Goal: Task Accomplishment & Management: Manage account settings

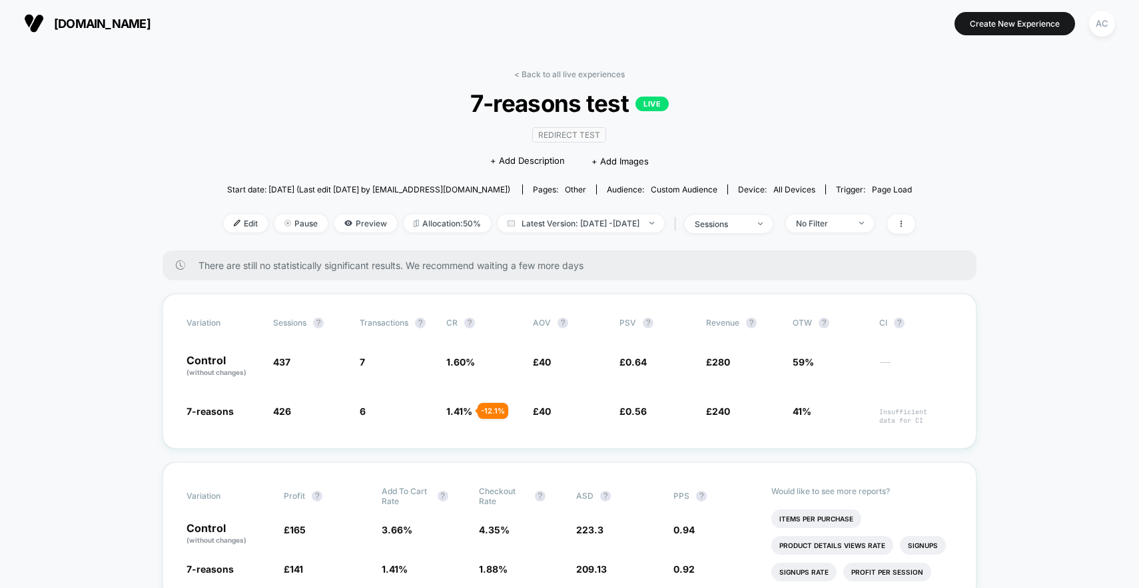
scroll to position [85, 0]
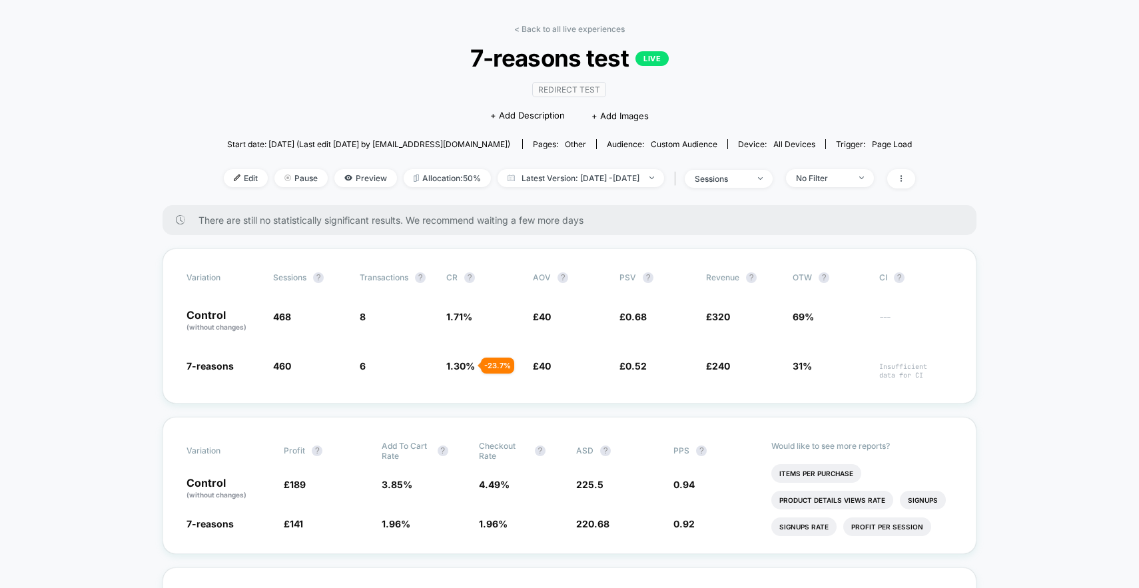
scroll to position [49, 0]
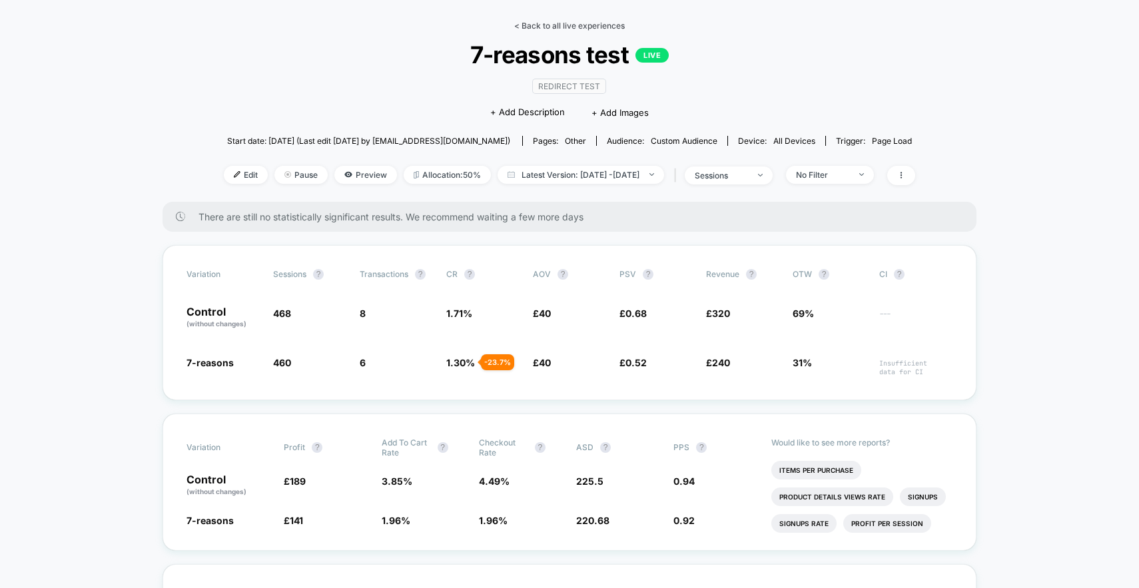
click at [530, 26] on link "< Back to all live experiences" at bounding box center [569, 26] width 111 height 10
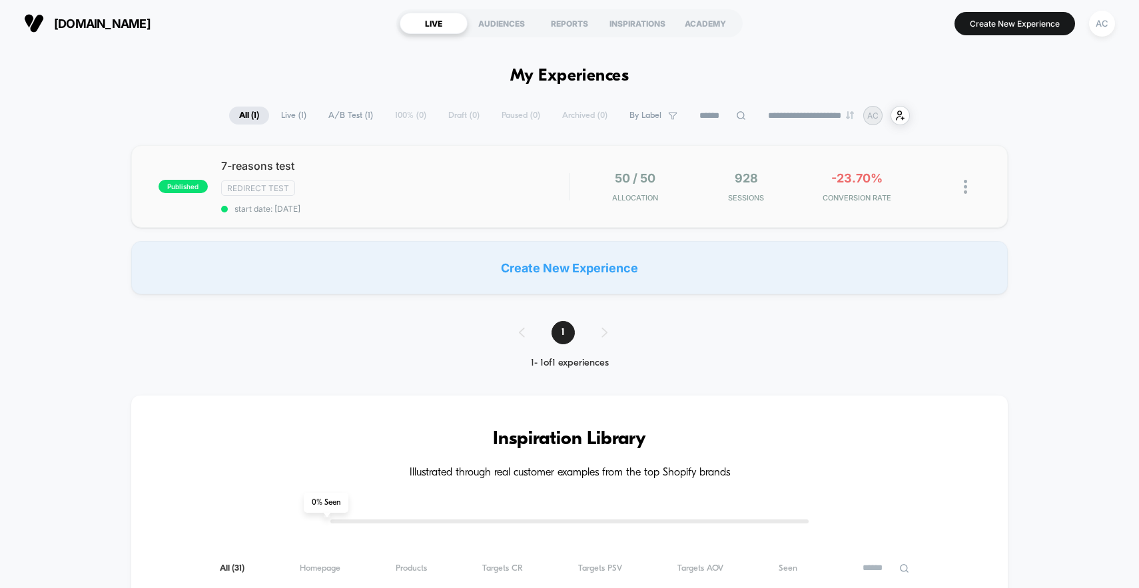
click at [964, 187] on img at bounding box center [965, 187] width 3 height 14
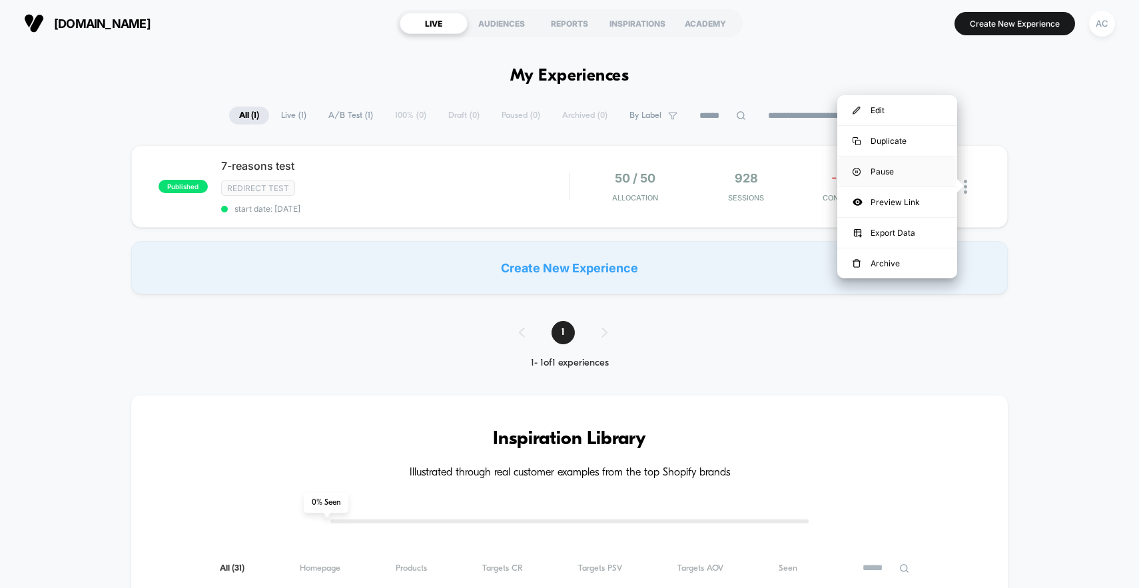
click at [899, 175] on div "Pause" at bounding box center [898, 172] width 120 height 30
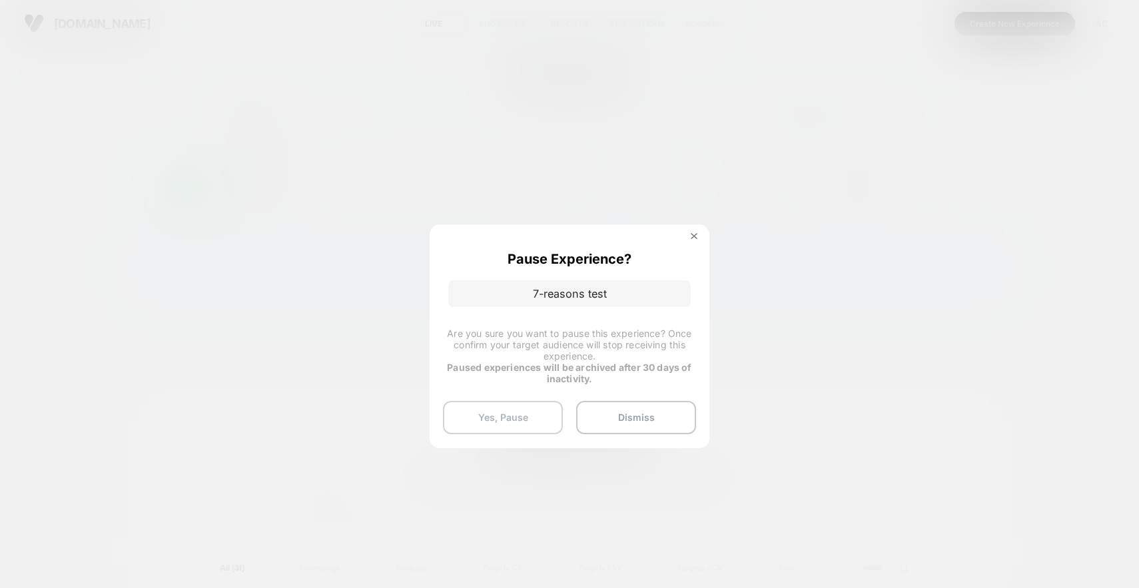
click at [525, 422] on button "Yes, Pause" at bounding box center [503, 417] width 120 height 33
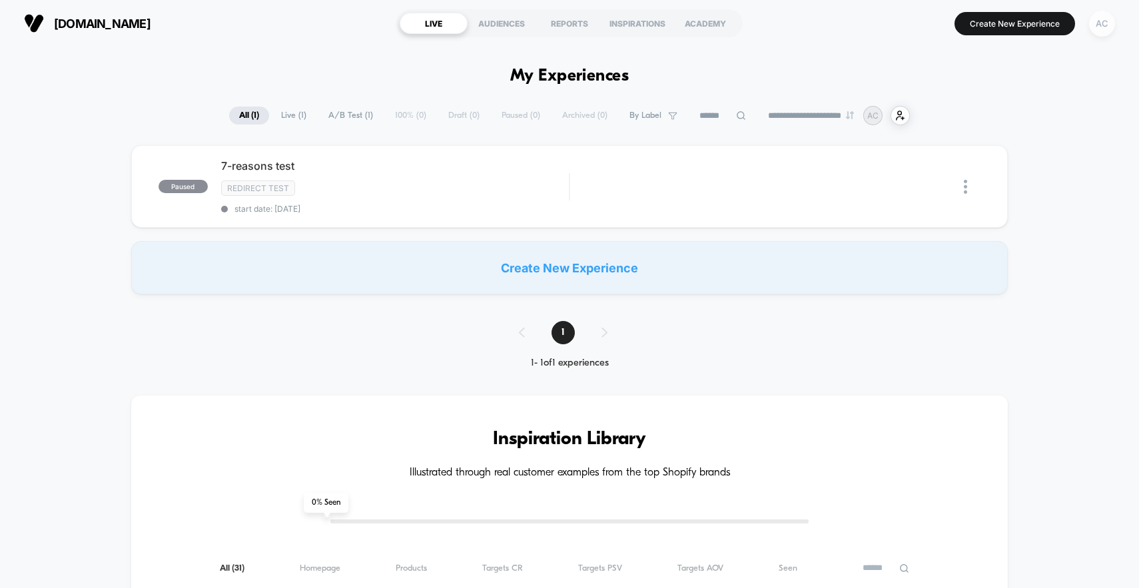
click at [1092, 30] on div "AC" at bounding box center [1102, 24] width 26 height 26
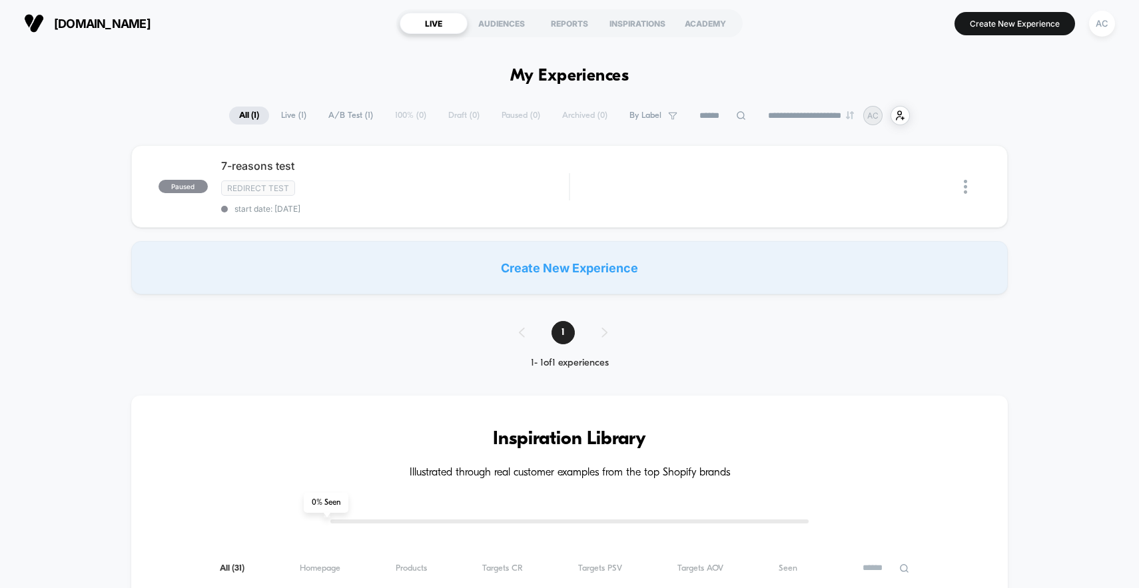
click at [1118, 24] on button "AC" at bounding box center [1102, 23] width 34 height 27
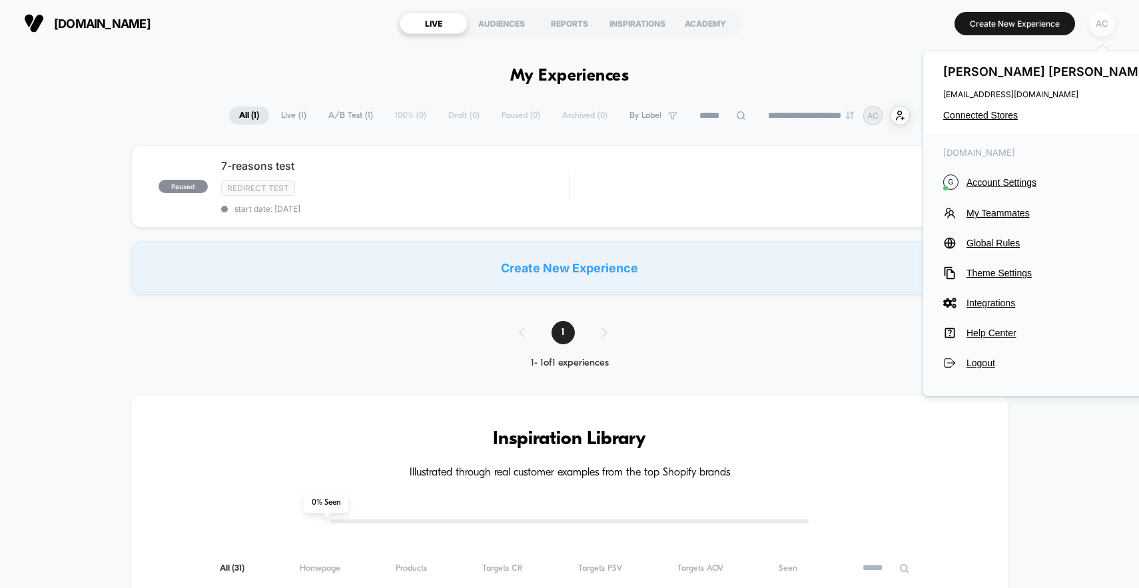
click at [1096, 24] on div "AC" at bounding box center [1102, 24] width 26 height 26
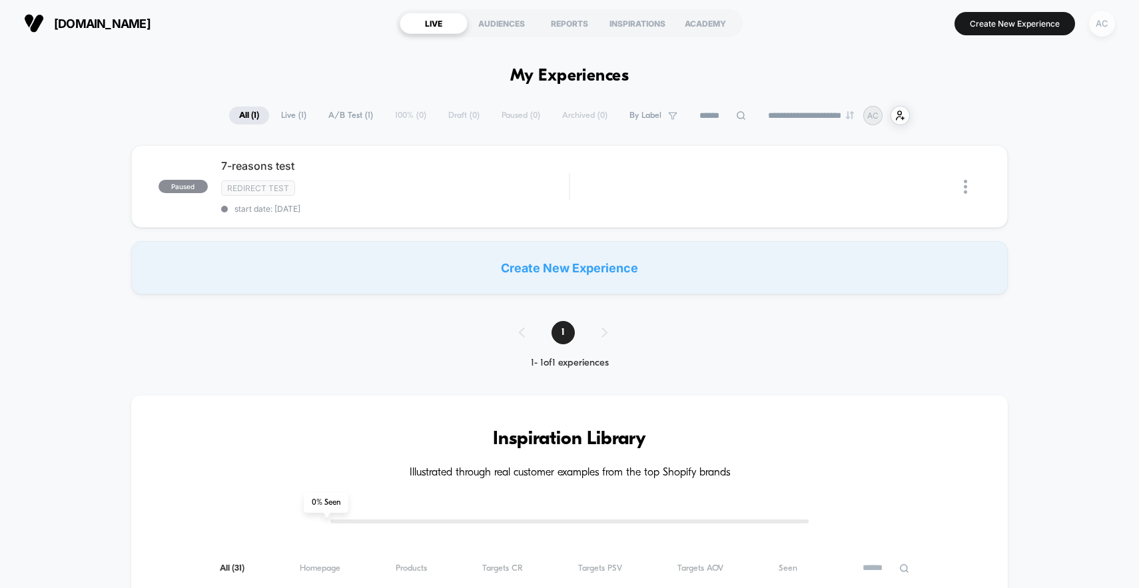
click at [1096, 24] on div "AC" at bounding box center [1102, 24] width 26 height 26
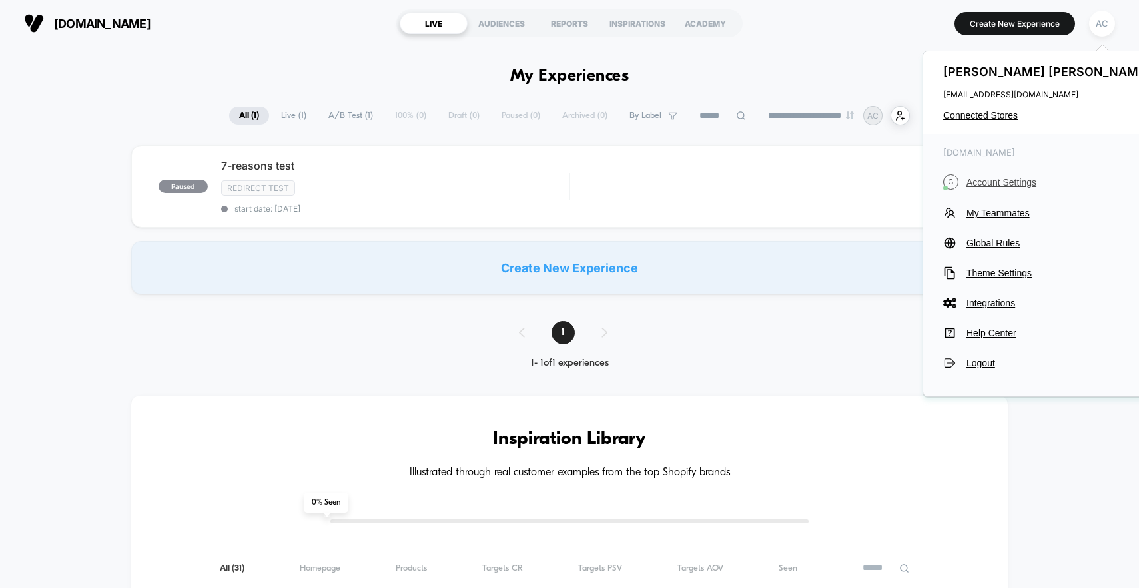
click at [992, 180] on span "Account Settings" at bounding box center [1060, 182] width 187 height 11
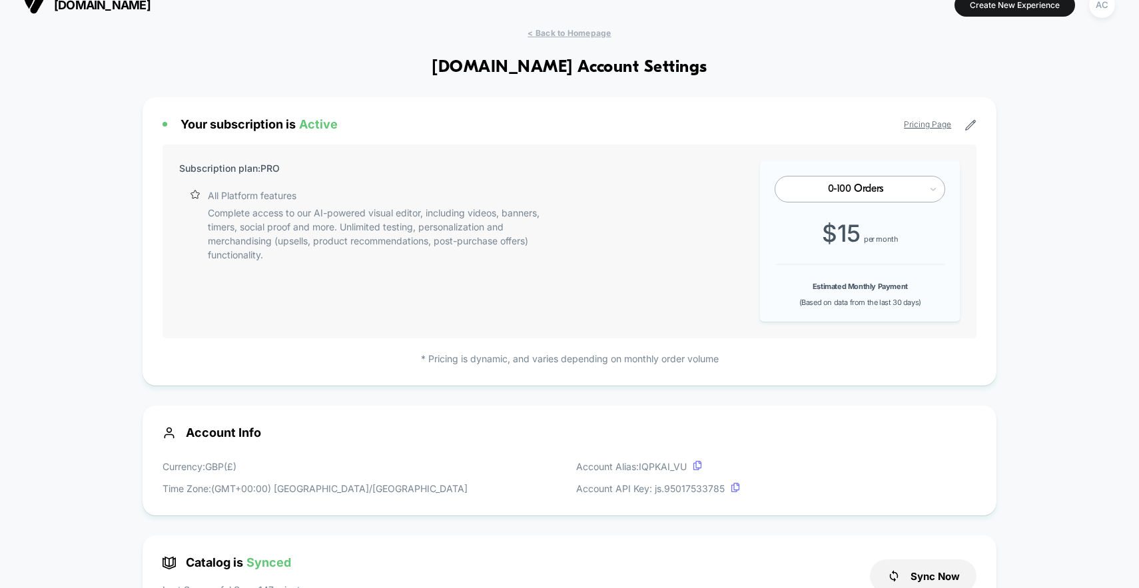
scroll to position [20, 0]
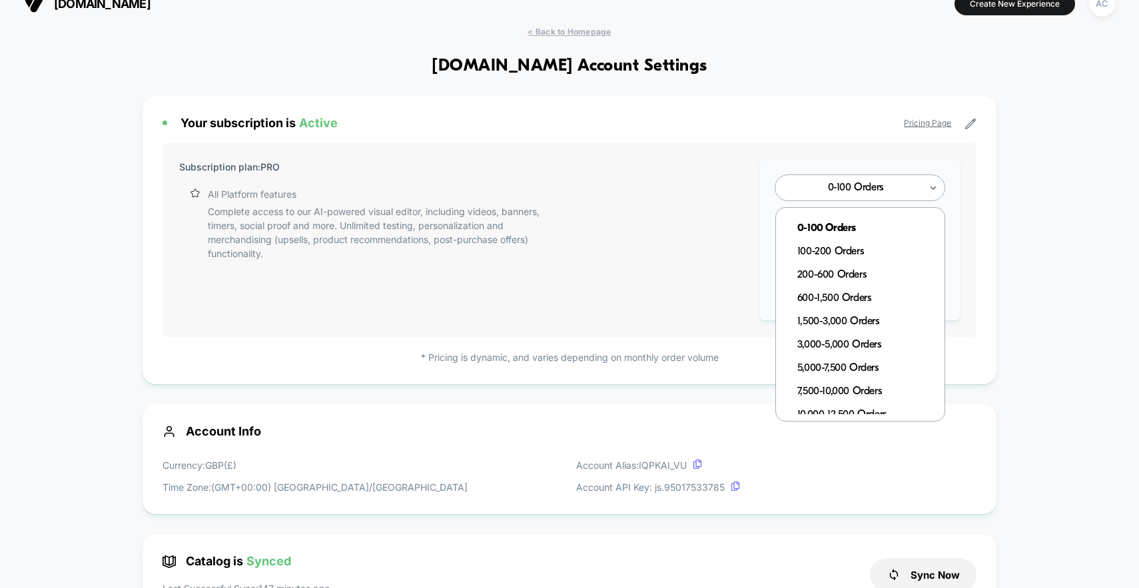
click at [938, 186] on div "0-100 Orders" at bounding box center [860, 188] width 171 height 27
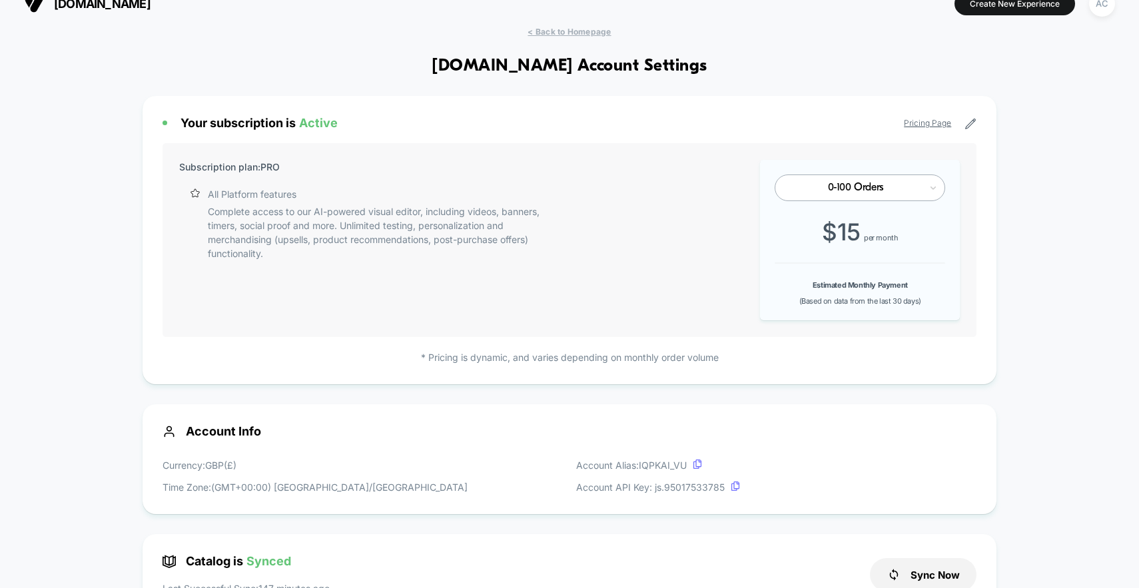
click at [970, 129] on icon at bounding box center [971, 124] width 12 height 12
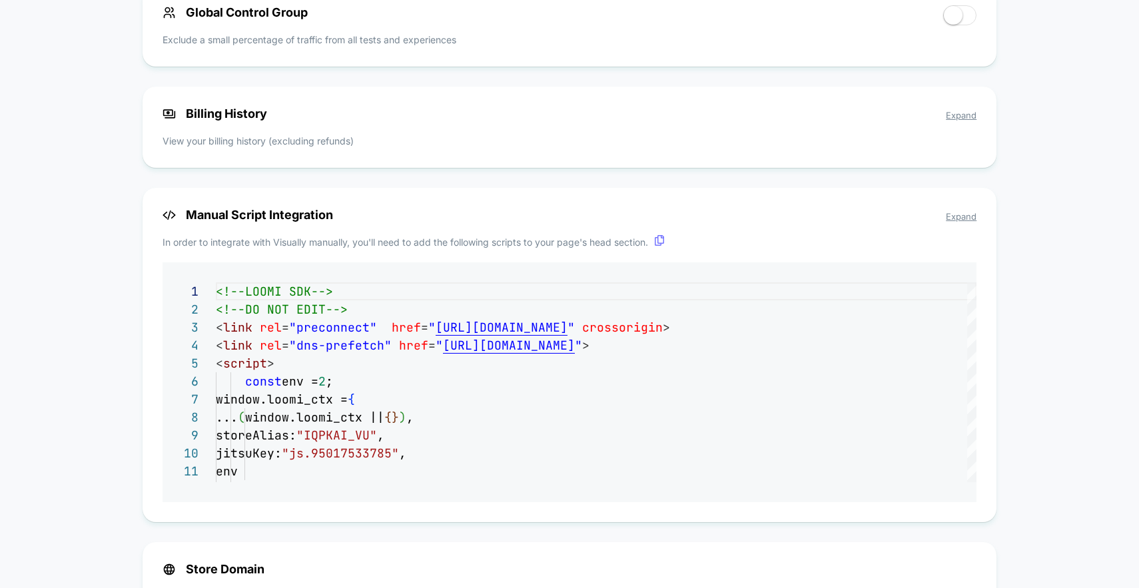
scroll to position [1107, 0]
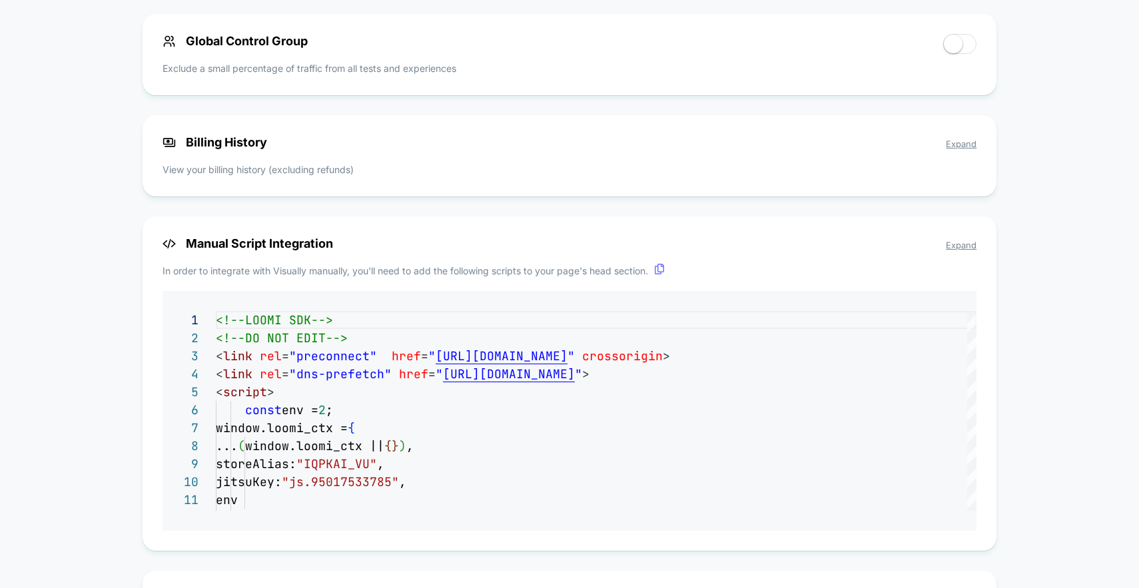
click at [960, 149] on span "Billing History Expand" at bounding box center [570, 142] width 815 height 14
click at [957, 143] on span "Expand" at bounding box center [961, 144] width 31 height 11
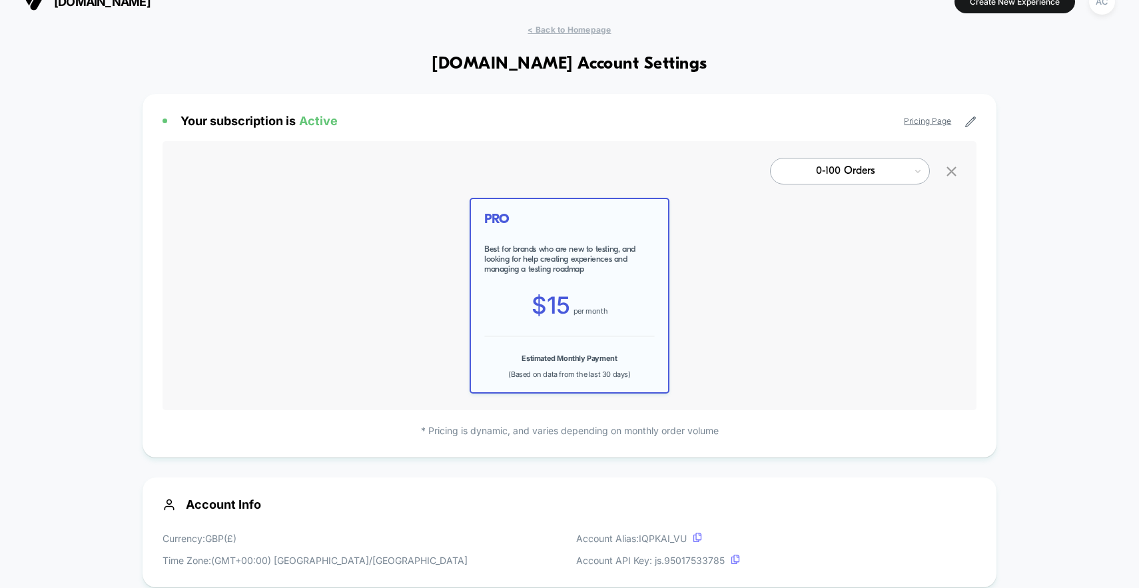
scroll to position [0, 0]
